Goal: Check status

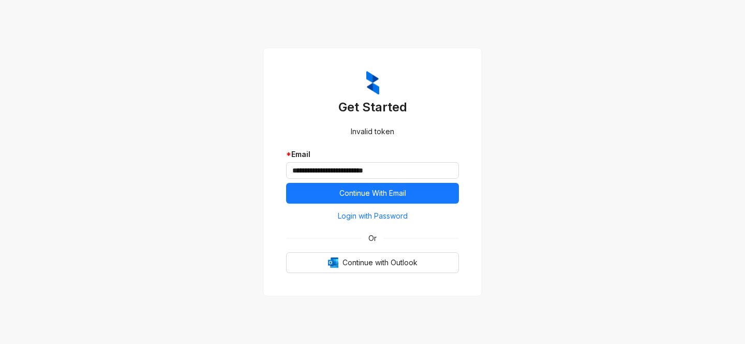
click at [351, 195] on span "Continue With Email" at bounding box center [373, 192] width 67 height 11
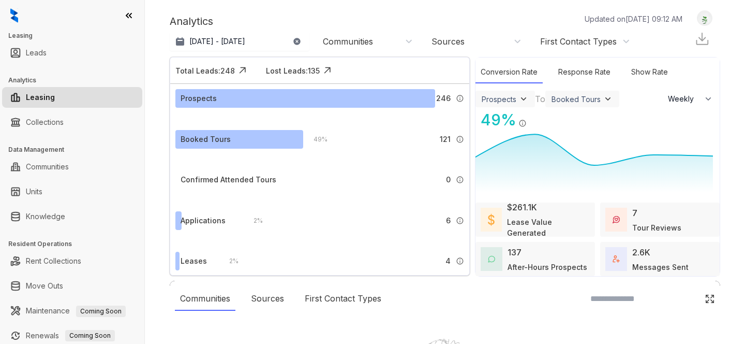
select select "******"
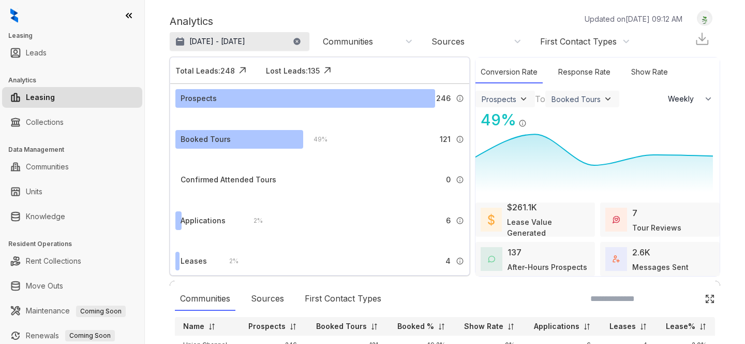
click at [245, 37] on p "[DATE] - [DATE]" at bounding box center [217, 41] width 56 height 10
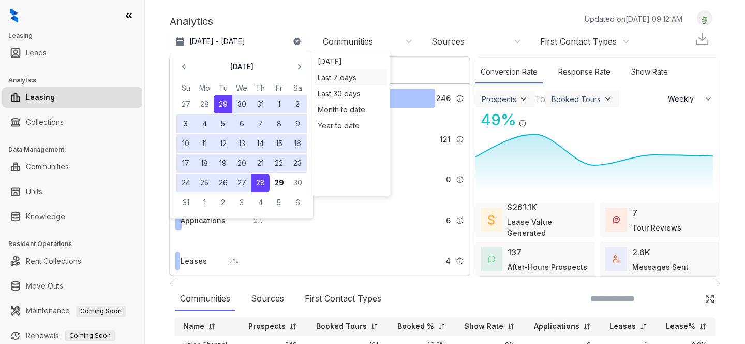
click at [323, 72] on div "Last 7 days" at bounding box center [351, 77] width 72 height 16
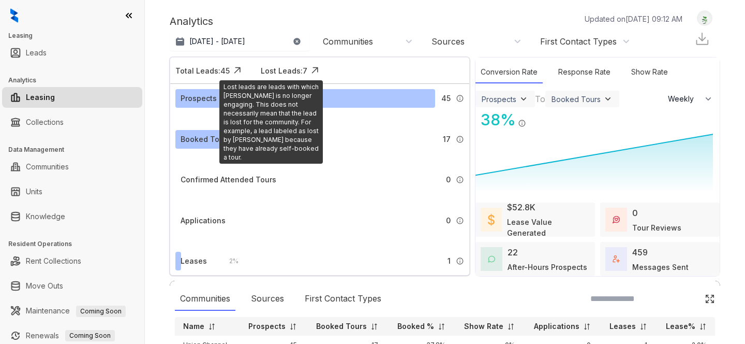
click at [291, 70] on div "Lost Leads: 7" at bounding box center [284, 70] width 47 height 11
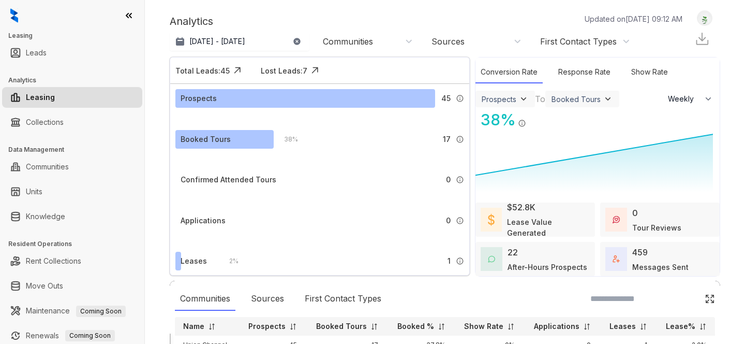
drag, startPoint x: 382, startPoint y: 181, endPoint x: 443, endPoint y: 178, distance: 61.1
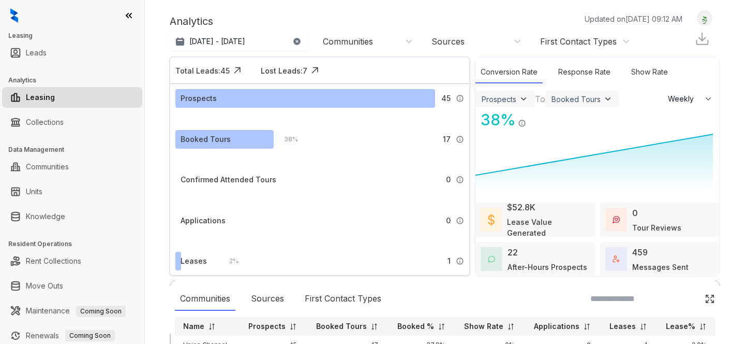
click at [262, 333] on div at bounding box center [445, 333] width 551 height 0
click at [261, 39] on button "[DATE] - [DATE]" at bounding box center [240, 41] width 140 height 19
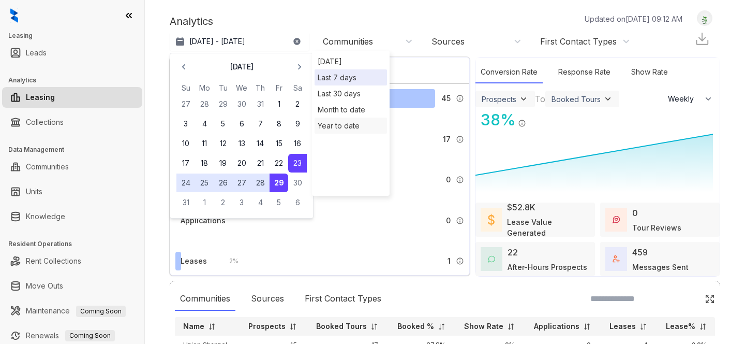
click at [343, 122] on div "Year to date" at bounding box center [351, 126] width 72 height 16
